Goal: Book appointment/travel/reservation

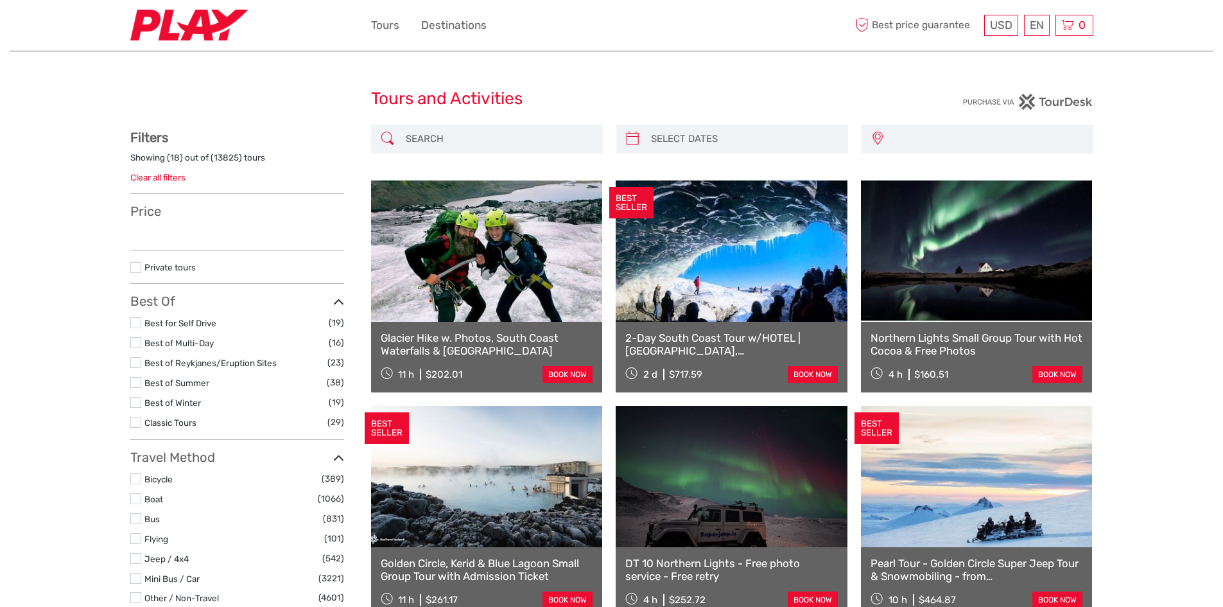
select select
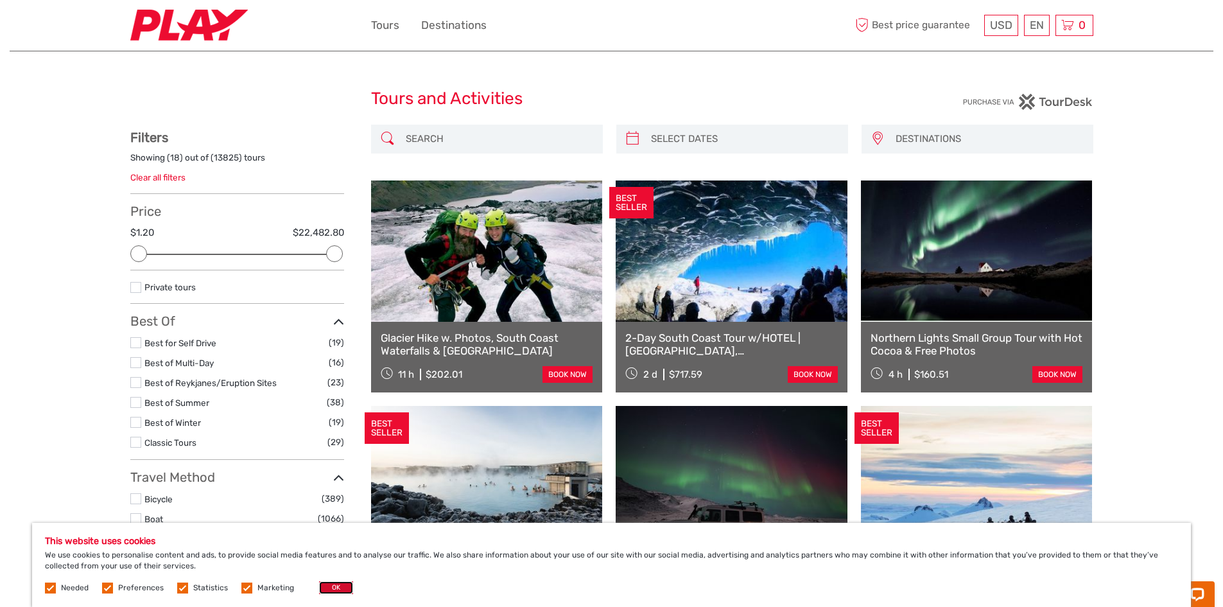
click at [329, 586] on button "OK" at bounding box center [336, 587] width 34 height 13
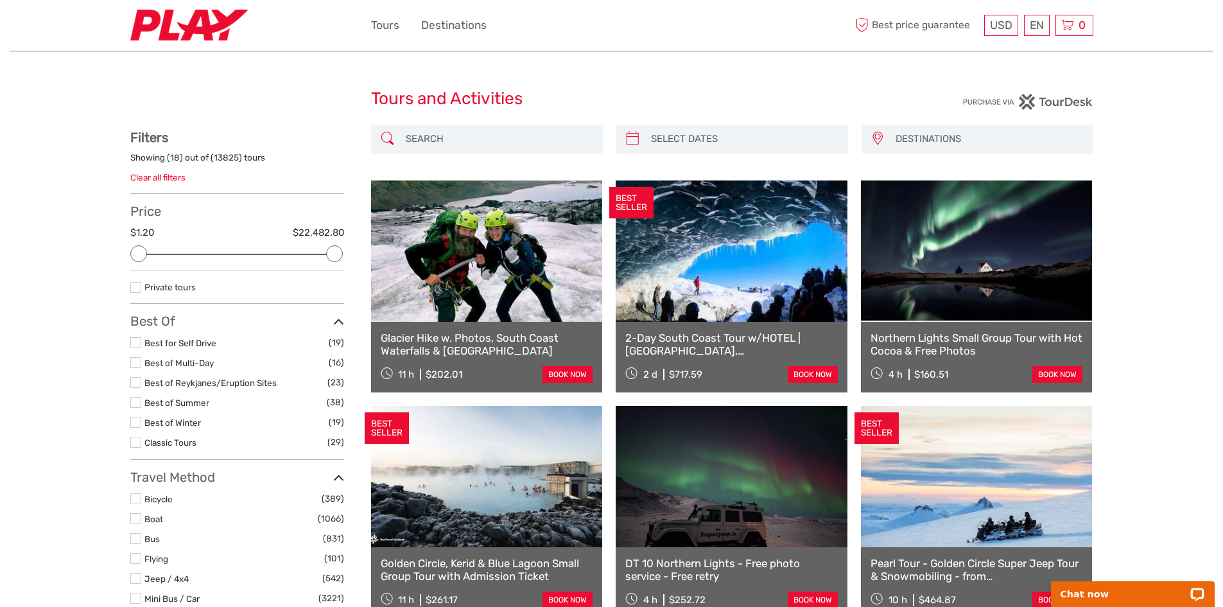
click at [491, 146] on input "search" at bounding box center [499, 139] width 196 height 22
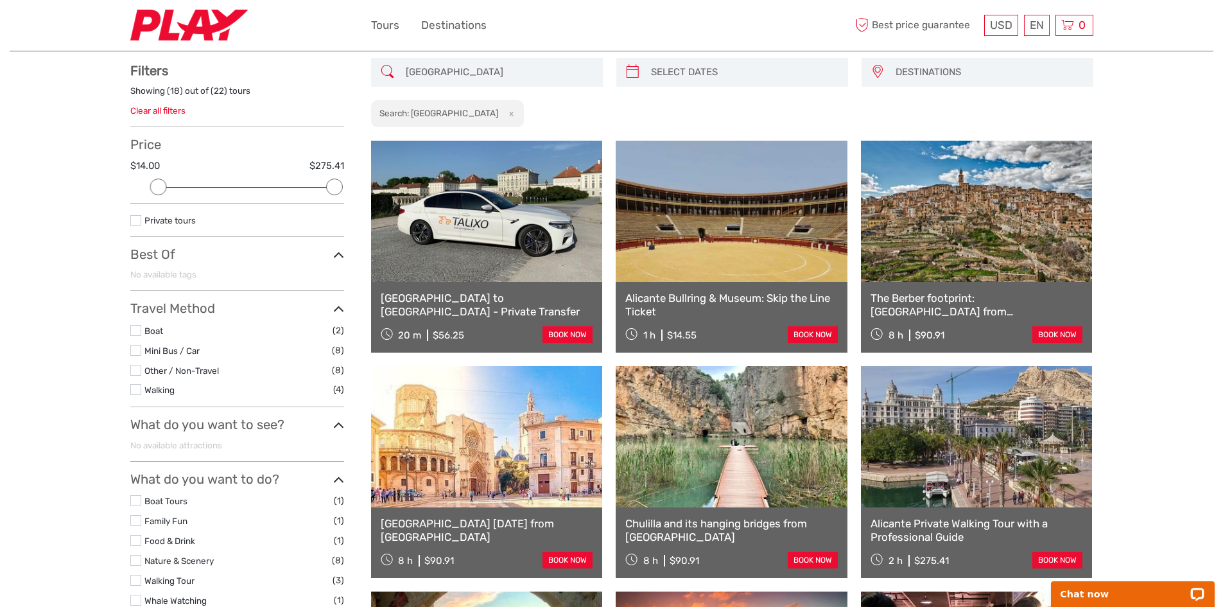
scroll to position [66, 0]
type input "[GEOGRAPHIC_DATA]"
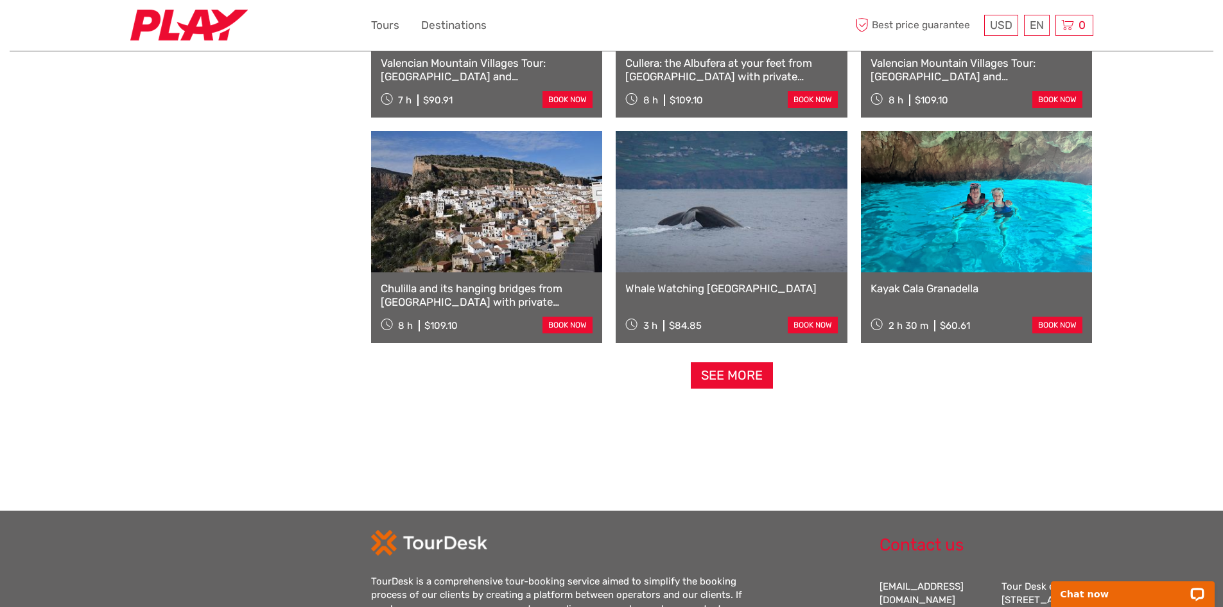
scroll to position [1204, 0]
click at [726, 367] on link "See more" at bounding box center [732, 374] width 82 height 26
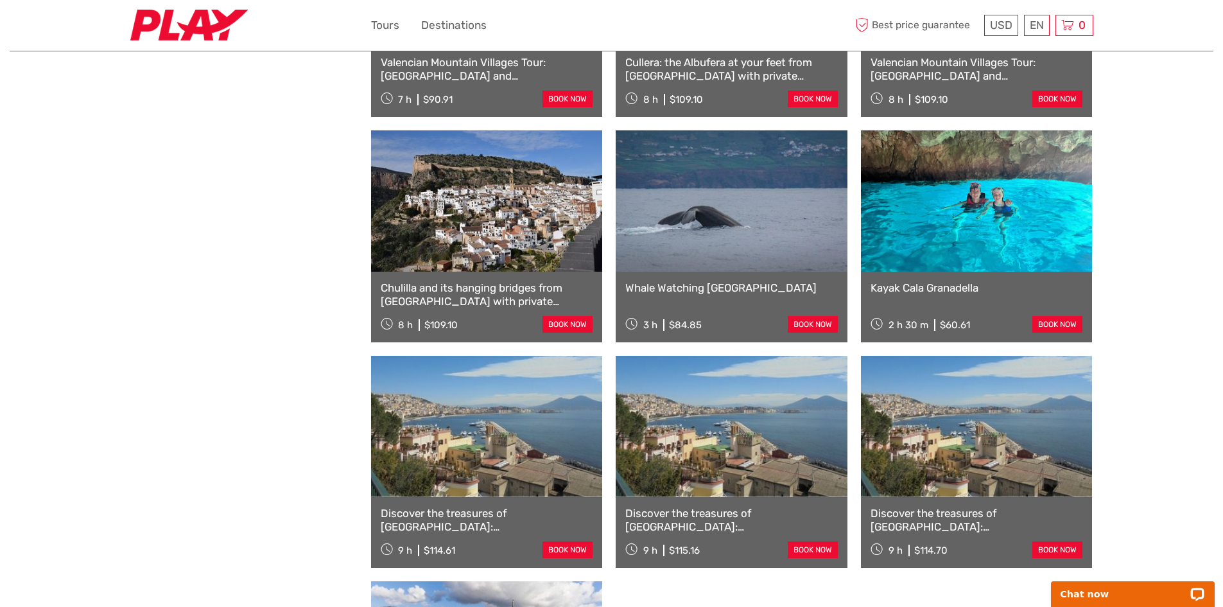
scroll to position [1590, 0]
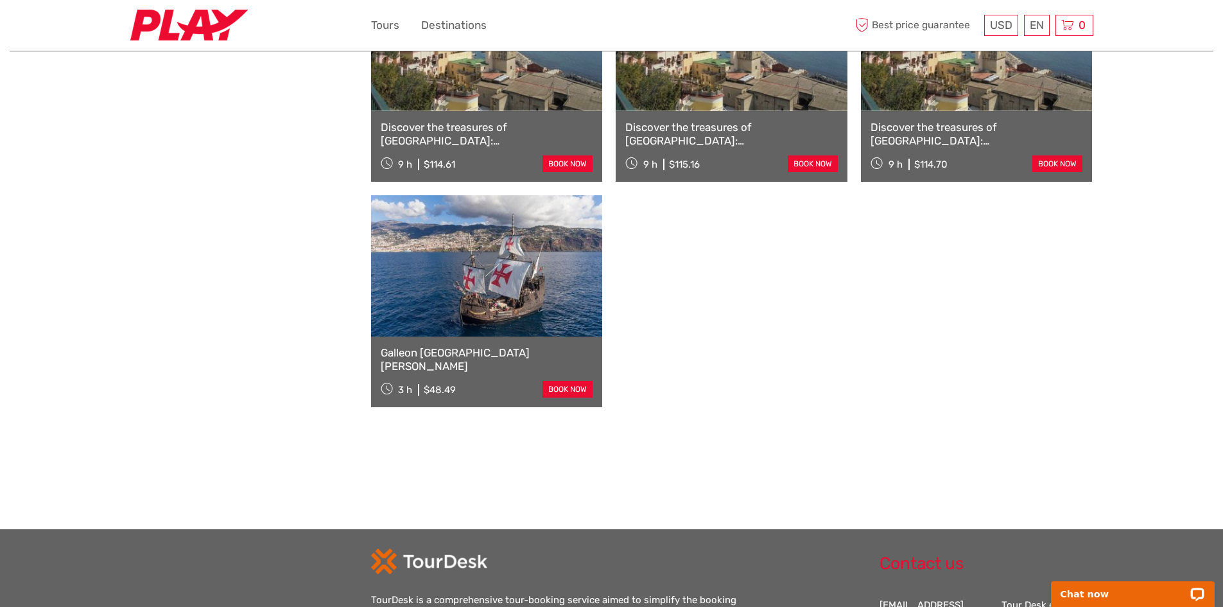
click at [571, 287] on link at bounding box center [487, 265] width 232 height 141
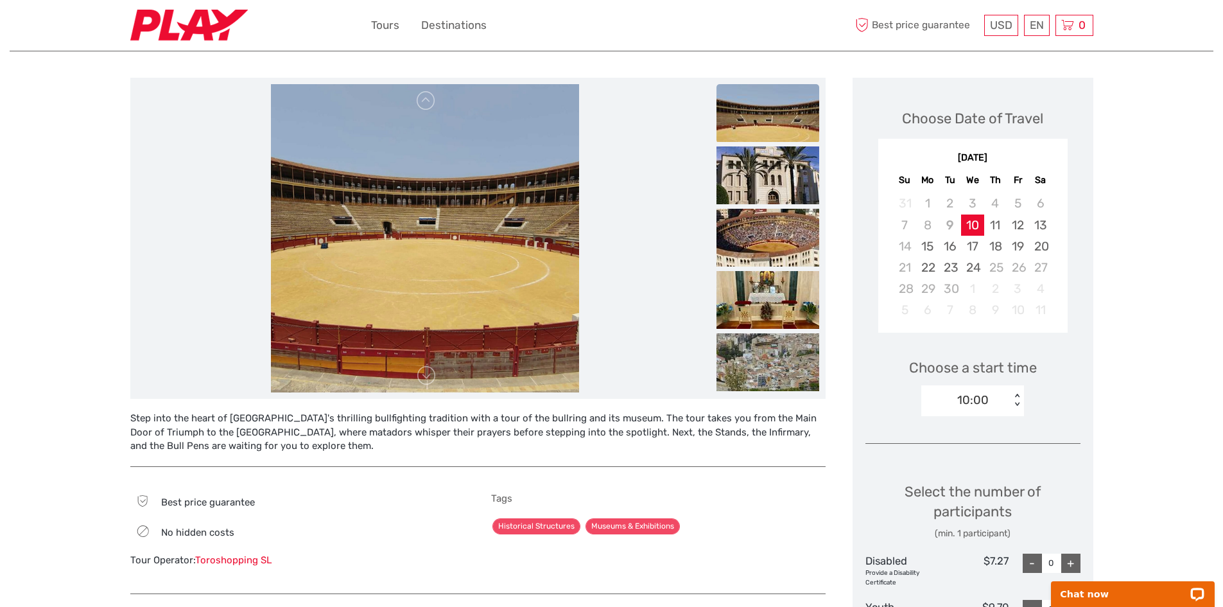
scroll to position [135, 0]
click at [783, 347] on img at bounding box center [768, 363] width 103 height 58
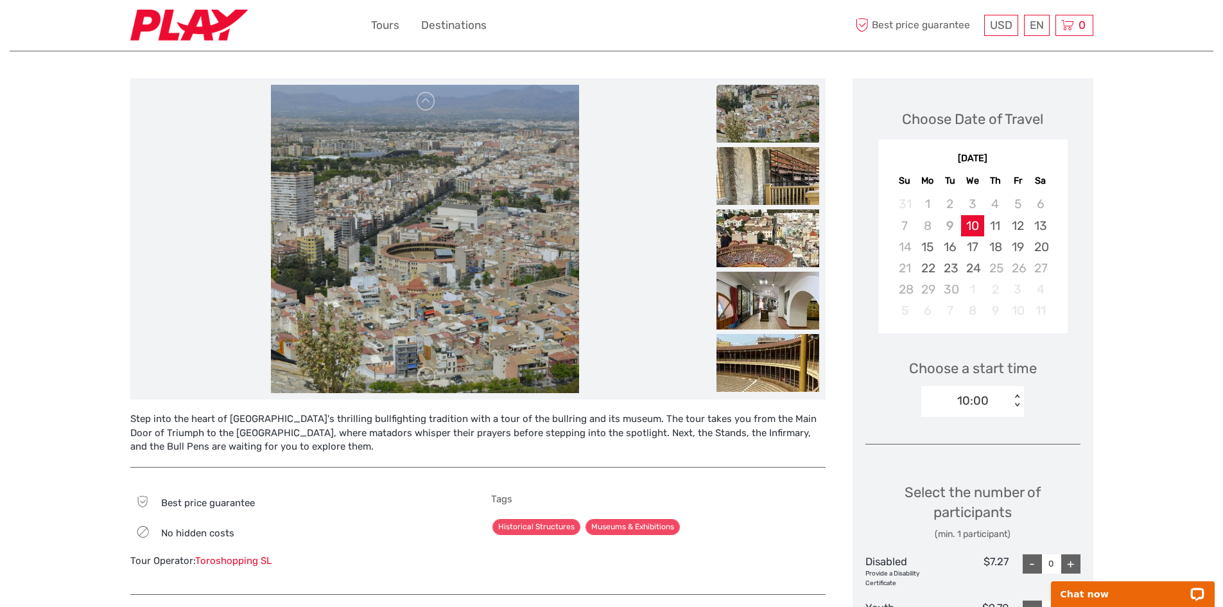
click at [788, 270] on ul at bounding box center [768, 116] width 103 height 561
click at [785, 307] on img at bounding box center [768, 301] width 103 height 58
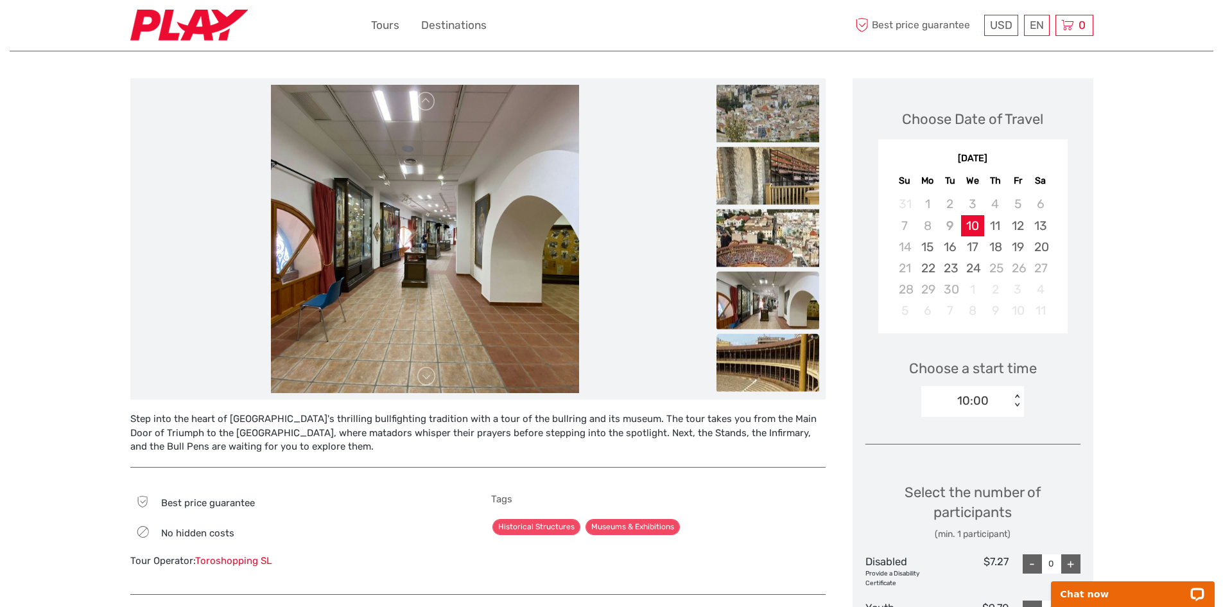
click at [778, 352] on img at bounding box center [768, 363] width 103 height 58
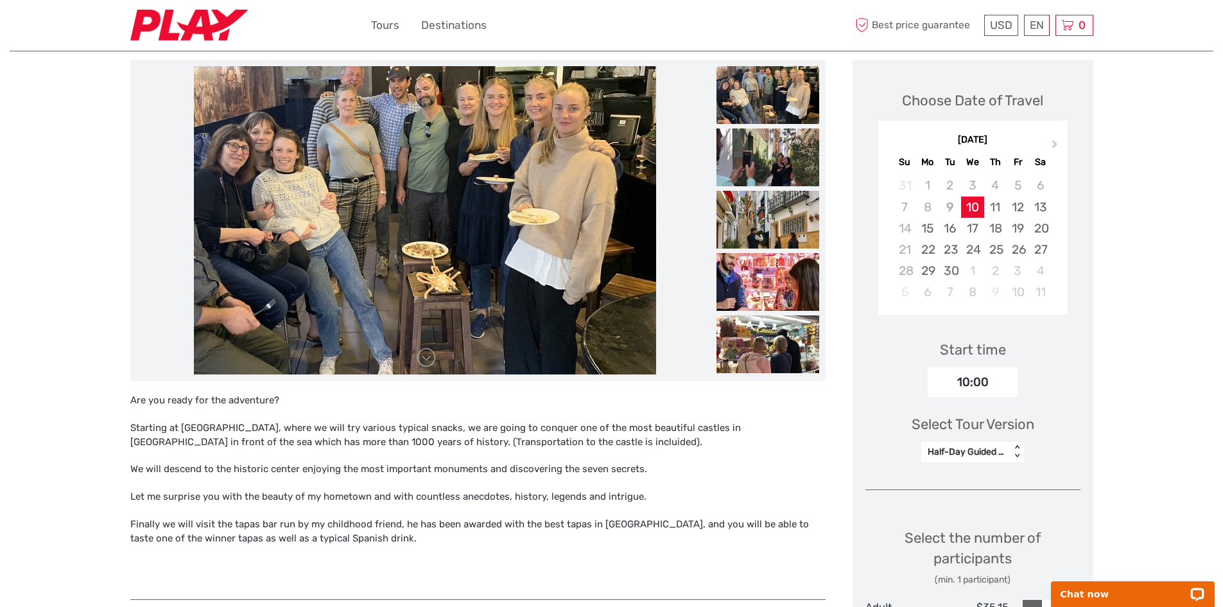
scroll to position [126, 0]
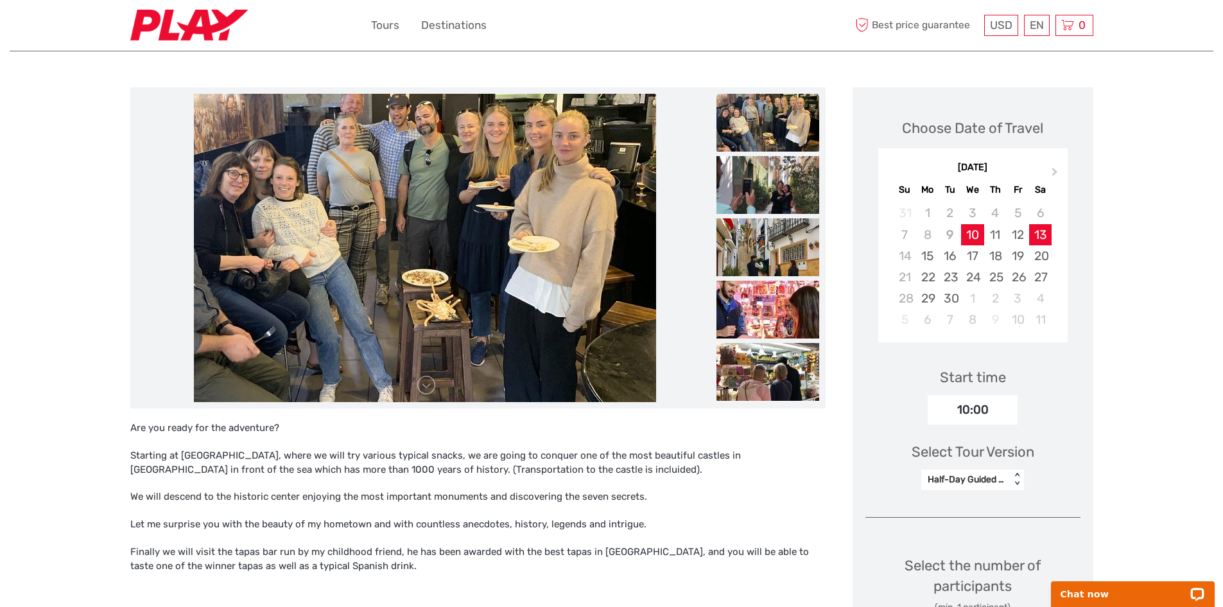
click at [1041, 240] on div "13" at bounding box center [1040, 234] width 22 height 21
click at [980, 412] on div "10:00" at bounding box center [973, 410] width 90 height 30
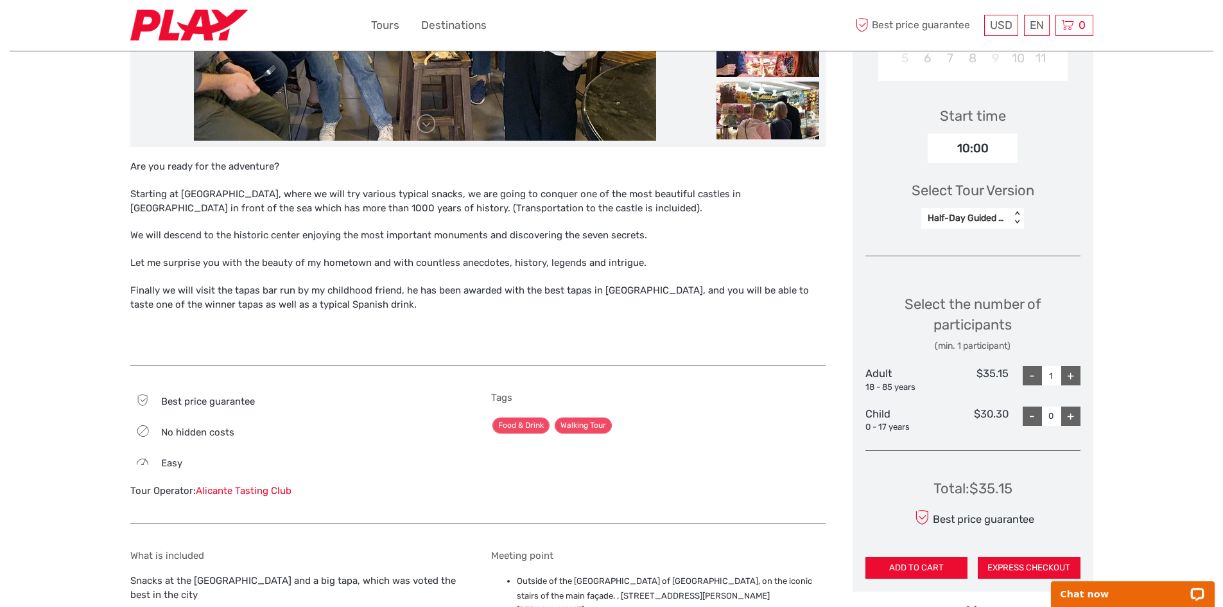
scroll to position [388, 0]
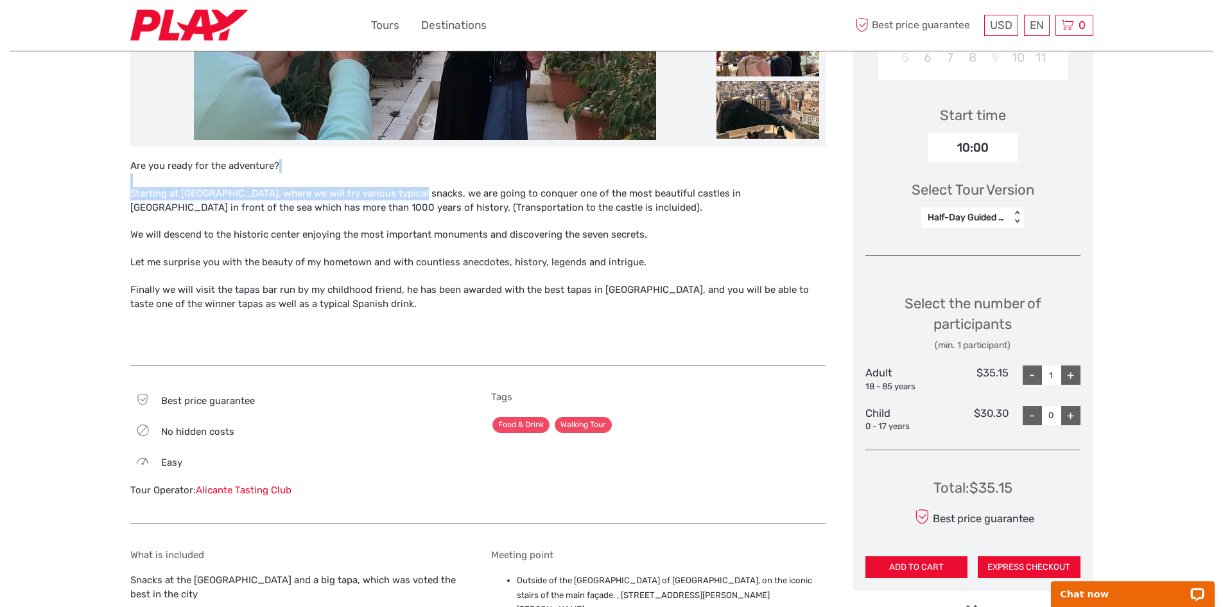
drag, startPoint x: 406, startPoint y: 185, endPoint x: 406, endPoint y: 200, distance: 15.4
click at [406, 200] on div "Are you ready for the adventure? Starting at Central Market, where we will try …" at bounding box center [477, 255] width 695 height 193
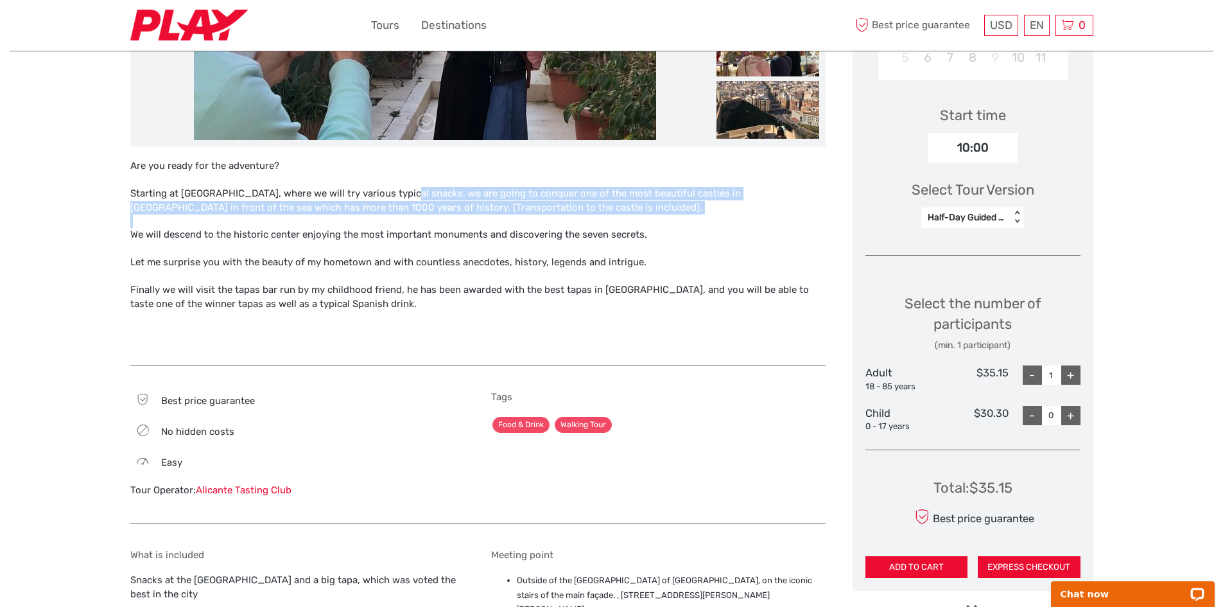
drag, startPoint x: 406, startPoint y: 200, endPoint x: 406, endPoint y: 219, distance: 18.6
click at [406, 219] on div "Are you ready for the adventure? Starting at Central Market, where we will try …" at bounding box center [477, 255] width 695 height 193
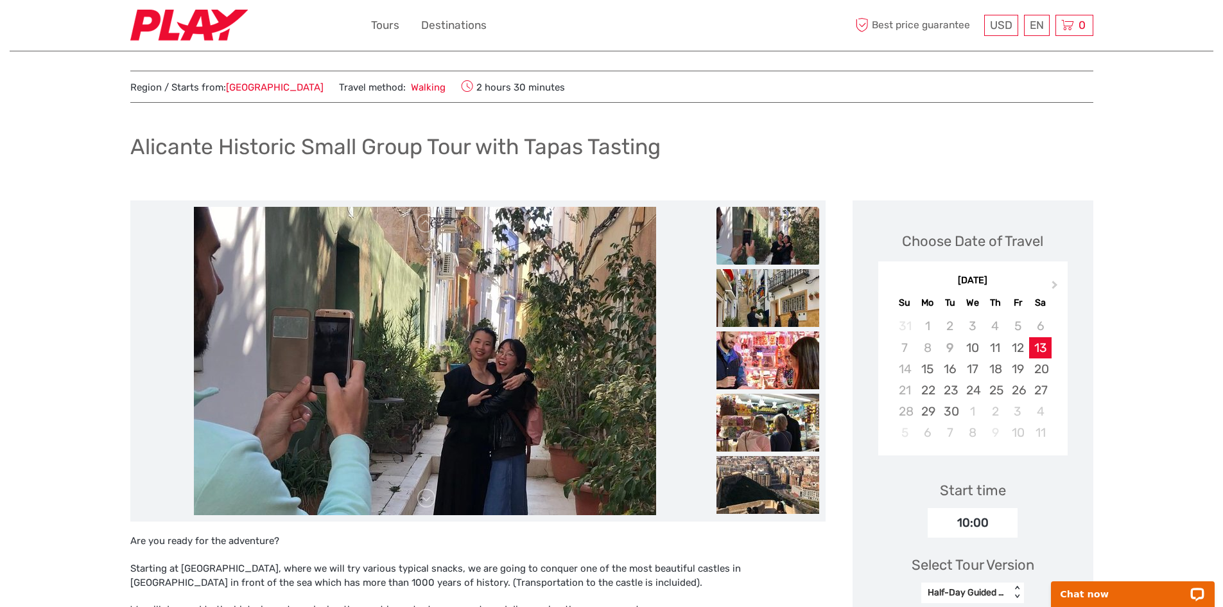
scroll to position [12, 0]
click at [783, 403] on img at bounding box center [768, 423] width 103 height 58
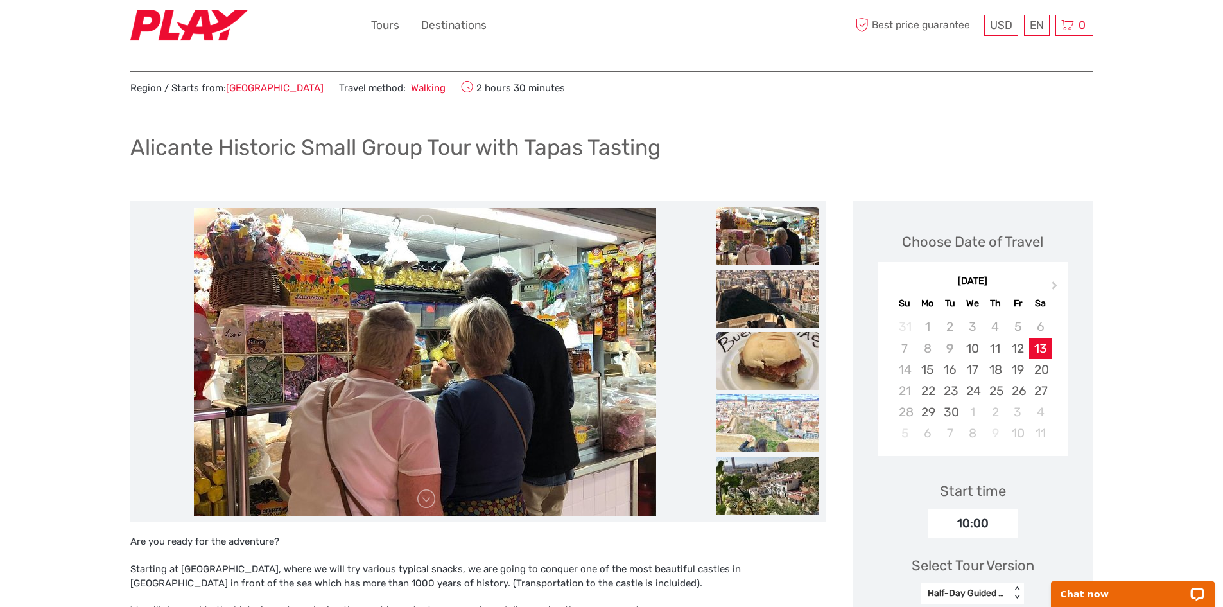
click at [780, 343] on img at bounding box center [768, 361] width 103 height 58
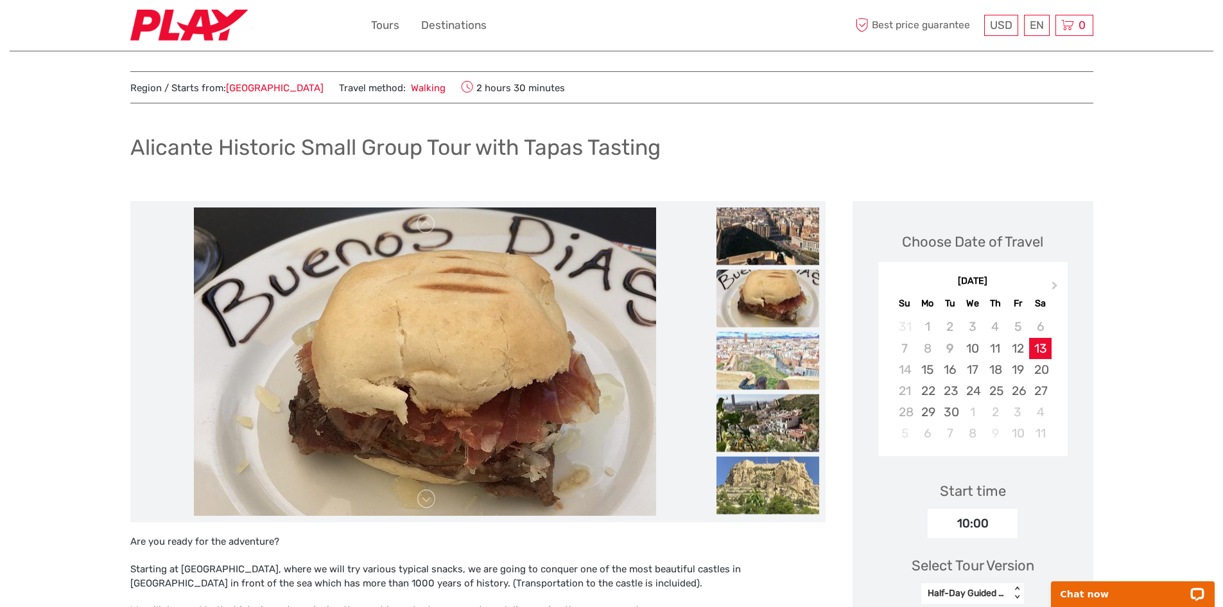
click at [781, 363] on img at bounding box center [768, 361] width 103 height 58
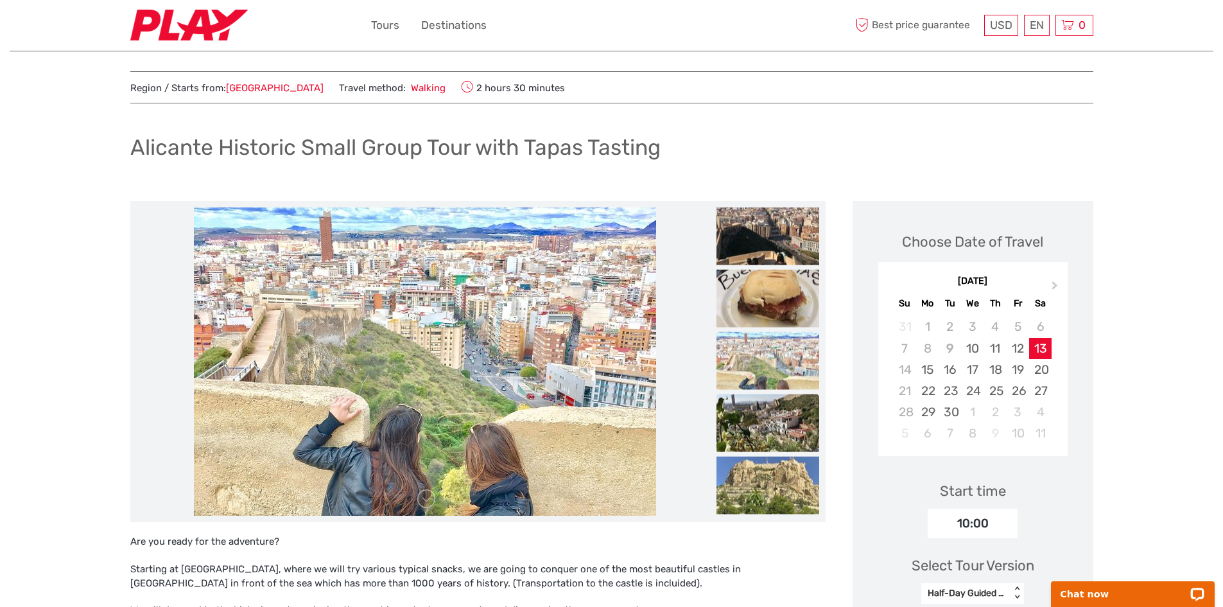
click at [787, 413] on img at bounding box center [768, 423] width 103 height 58
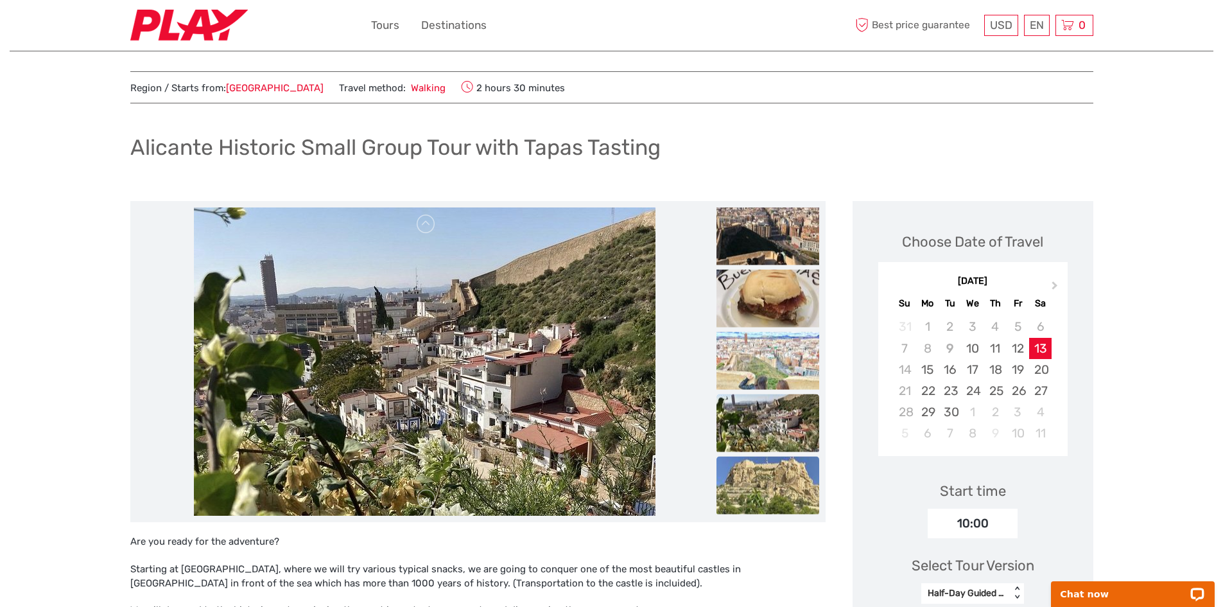
click at [787, 475] on img at bounding box center [768, 486] width 103 height 58
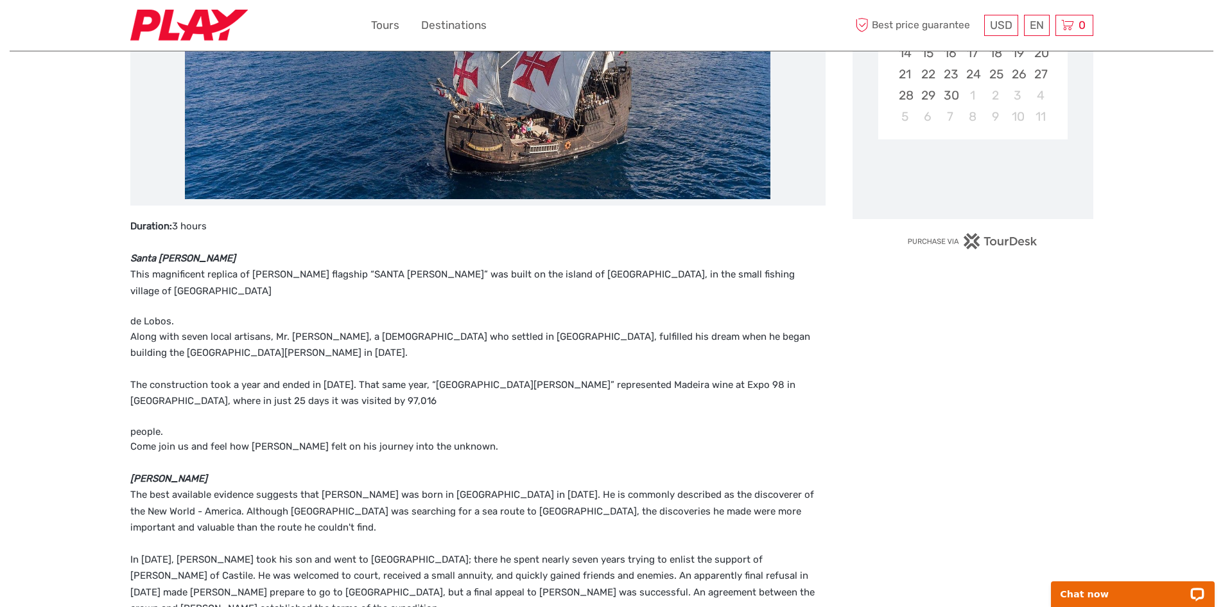
scroll to position [329, 0]
